Goal: Transaction & Acquisition: Book appointment/travel/reservation

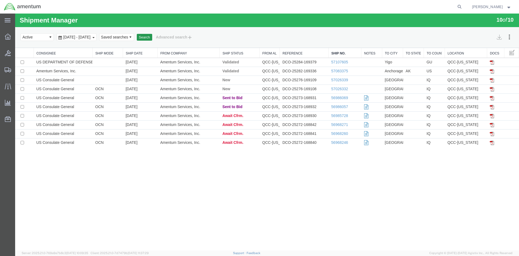
click at [152, 39] on button "Search" at bounding box center [144, 37] width 15 height 7
click at [152, 36] on button "Search" at bounding box center [144, 37] width 15 height 7
click at [152, 38] on button "Search" at bounding box center [144, 37] width 15 height 7
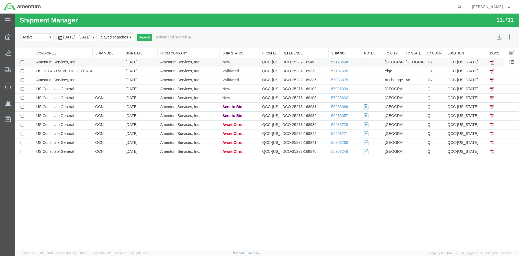
click at [340, 62] on link "57128468" at bounding box center [339, 62] width 17 height 4
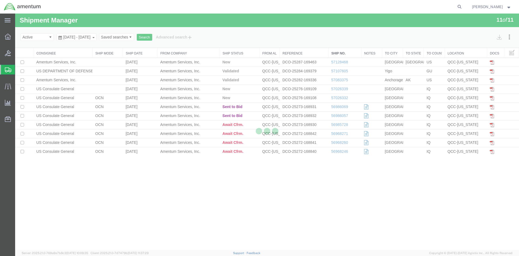
select select "42668"
select select "42735"
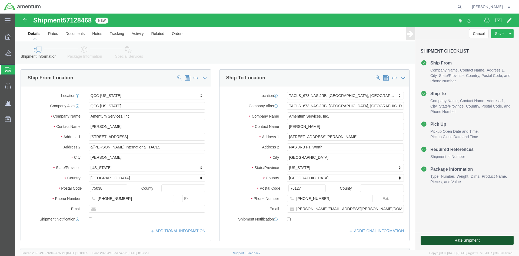
click button "Rate Shipment"
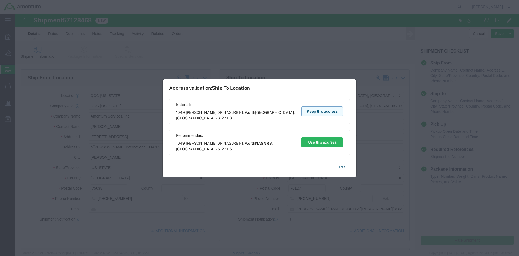
click at [327, 112] on button "Keep this address" at bounding box center [323, 111] width 42 height 10
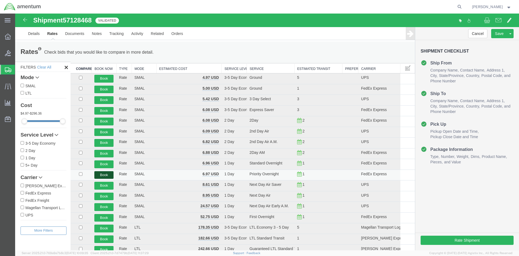
click at [102, 175] on button "Book" at bounding box center [103, 175] width 19 height 8
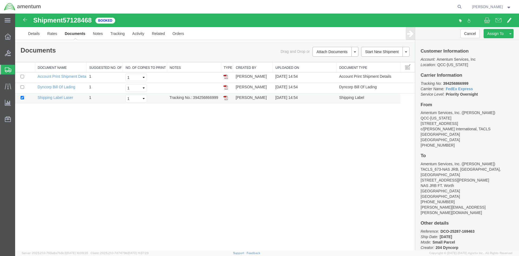
click at [194, 99] on td "Tracking No.: 394256866999" at bounding box center [194, 98] width 54 height 11
drag, startPoint x: 193, startPoint y: 97, endPoint x: 218, endPoint y: 97, distance: 24.3
click at [219, 97] on td "Tracking No.: 394256866999" at bounding box center [194, 98] width 54 height 11
copy td "394256866999"
drag, startPoint x: 30, startPoint y: 152, endPoint x: 225, endPoint y: 98, distance: 202.7
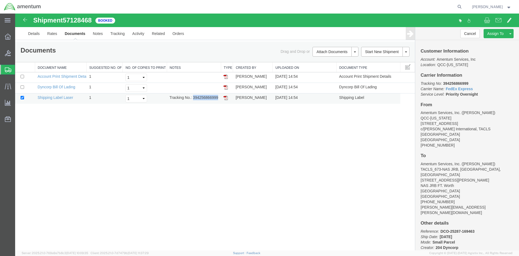
click at [225, 98] on img at bounding box center [226, 97] width 4 height 4
click at [7, 37] on icon at bounding box center [8, 37] width 6 height 6
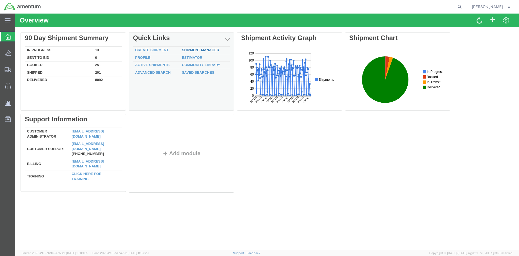
click at [187, 50] on link "Shipment Manager" at bounding box center [200, 50] width 37 height 4
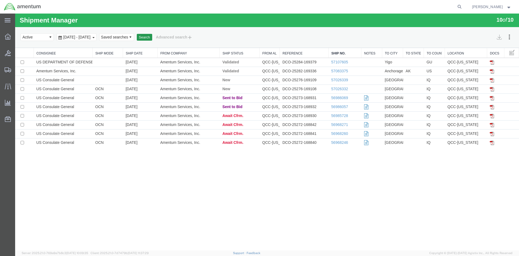
click at [152, 37] on button "Search" at bounding box center [144, 37] width 15 height 7
click at [152, 35] on button "Search" at bounding box center [144, 37] width 15 height 7
click at [152, 36] on button "Search" at bounding box center [144, 37] width 15 height 7
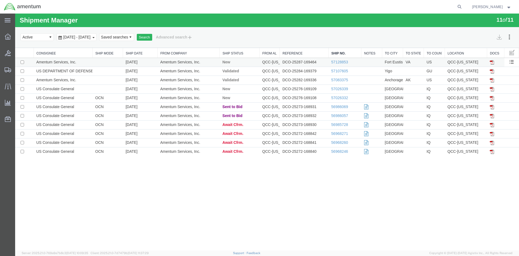
click at [336, 65] on td "57128853" at bounding box center [345, 62] width 33 height 9
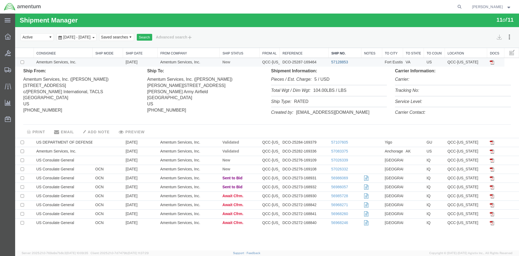
click at [338, 62] on link "57128853" at bounding box center [339, 62] width 17 height 4
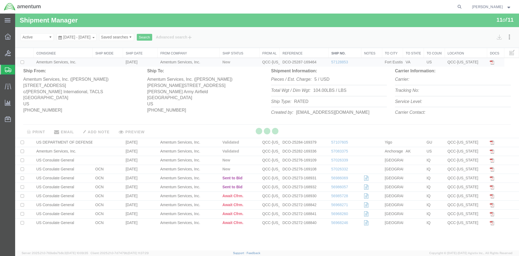
select select "42668"
select select "72491"
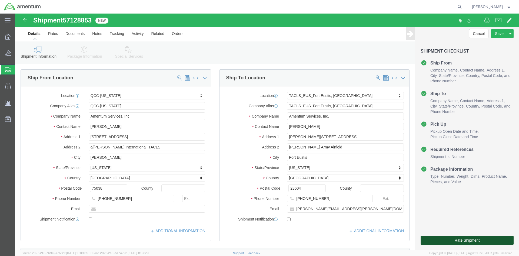
click button "Rate Shipment"
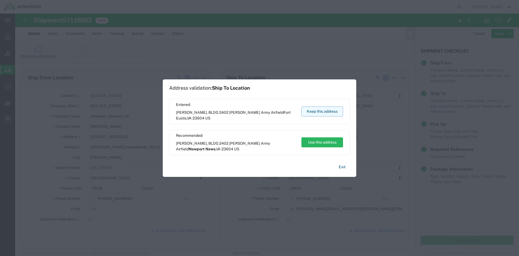
click at [323, 112] on button "Keep this address" at bounding box center [323, 111] width 42 height 10
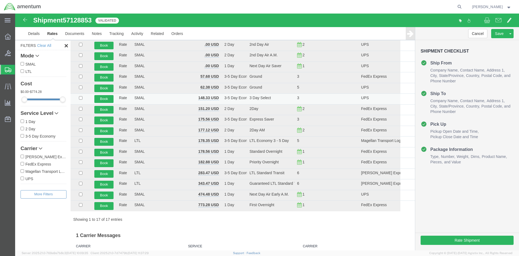
scroll to position [54, 0]
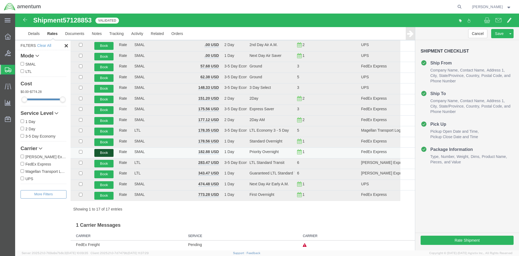
click at [104, 152] on button "Book" at bounding box center [103, 153] width 19 height 8
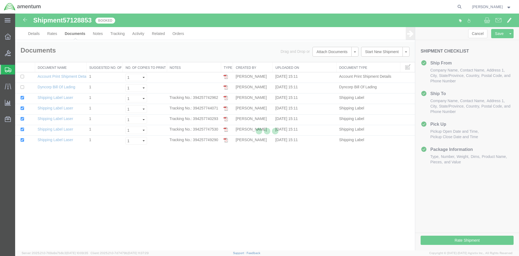
scroll to position [0, 0]
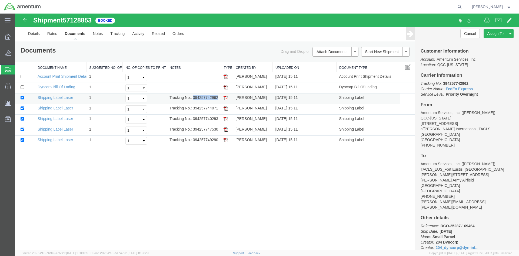
drag, startPoint x: 194, startPoint y: 97, endPoint x: 213, endPoint y: 97, distance: 18.4
click at [217, 98] on td "Tracking No.: 394257742962" at bounding box center [194, 98] width 54 height 11
copy td "394257742962"
drag, startPoint x: 227, startPoint y: 98, endPoint x: 27, endPoint y: 122, distance: 200.9
click at [226, 98] on img at bounding box center [226, 97] width 4 height 4
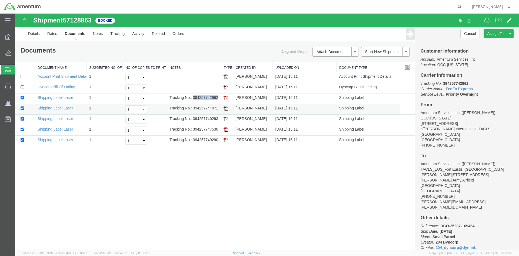
click at [225, 110] on img at bounding box center [226, 108] width 4 height 4
drag, startPoint x: 226, startPoint y: 119, endPoint x: 238, endPoint y: 114, distance: 12.9
click at [226, 119] on img at bounding box center [226, 119] width 4 height 4
click at [227, 130] on img at bounding box center [226, 129] width 4 height 4
click at [225, 141] on img at bounding box center [226, 140] width 4 height 4
